Goal: Check status

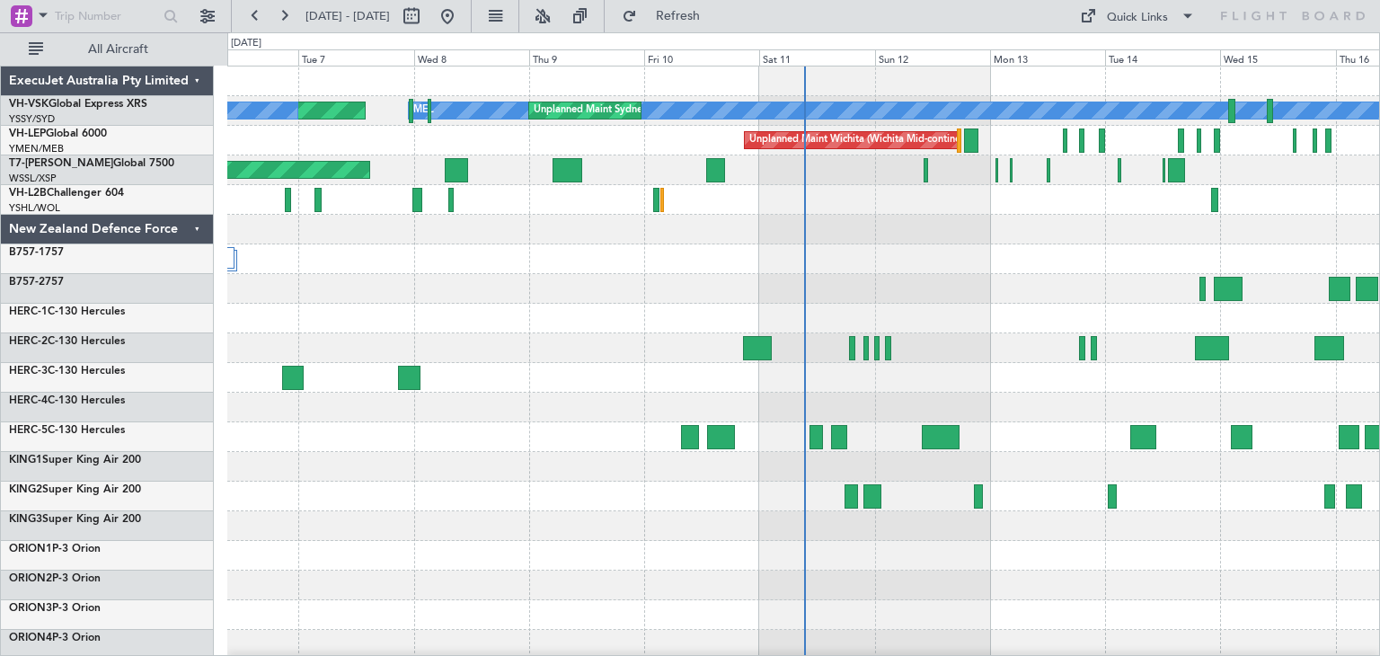
click at [198, 80] on div "ExecuJet Australia Pty Limited" at bounding box center [107, 81] width 213 height 30
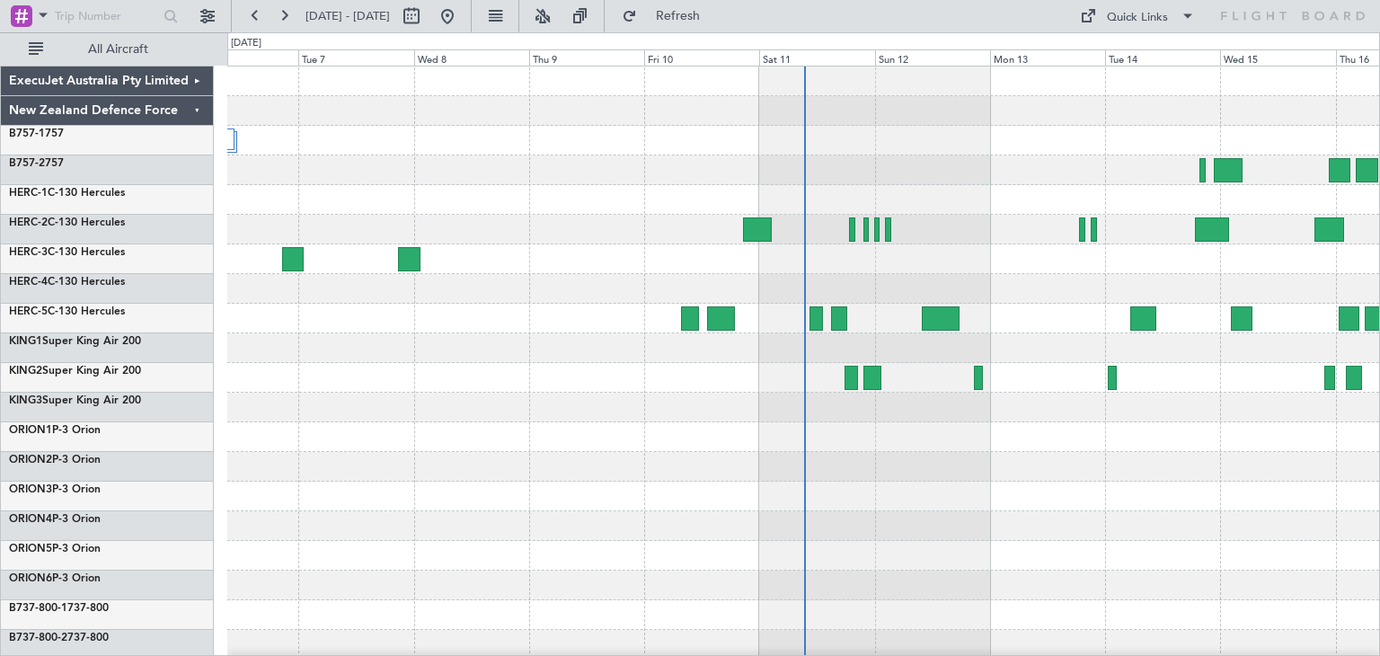
drag, startPoint x: 713, startPoint y: 8, endPoint x: 534, endPoint y: 8, distance: 178.7
click at [713, 10] on span "Refresh" at bounding box center [677, 16] width 75 height 13
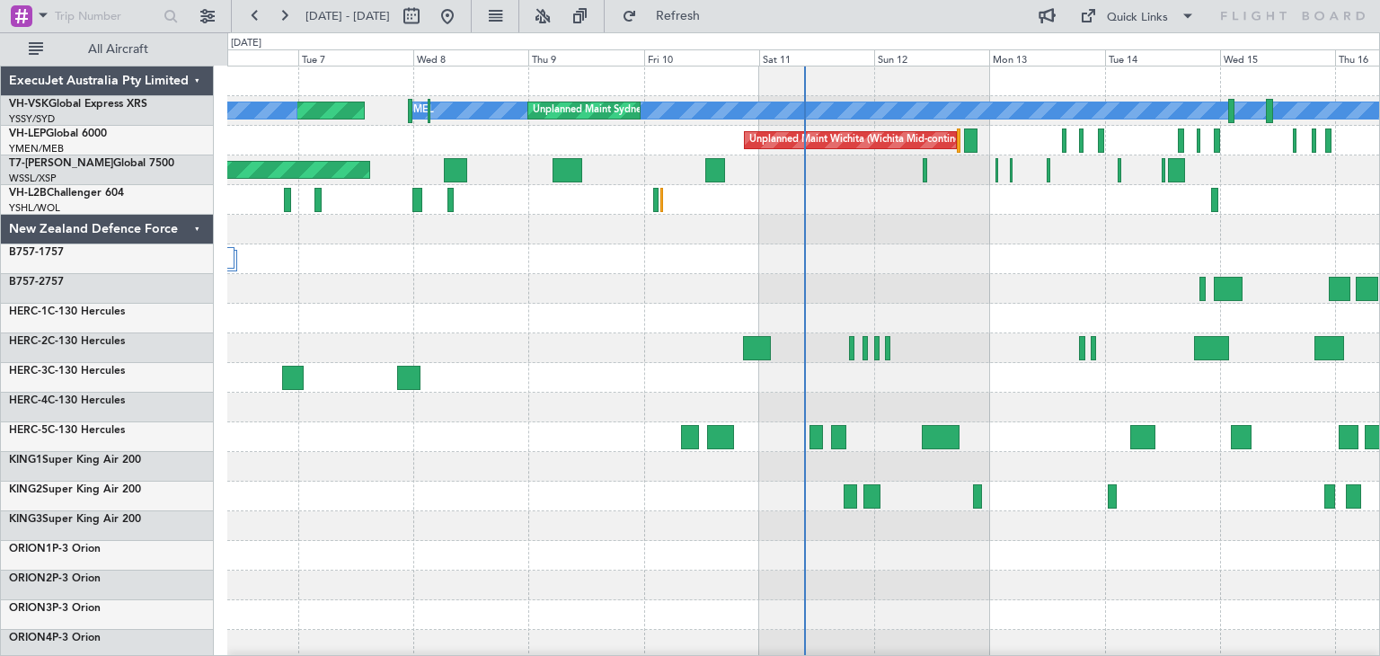
click at [198, 79] on div "ExecuJet Australia Pty Limited" at bounding box center [107, 81] width 213 height 30
